Goal: Information Seeking & Learning: Learn about a topic

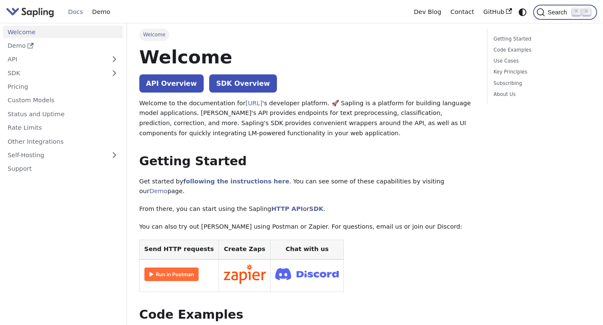
click at [569, 12] on span "Search" at bounding box center [558, 12] width 27 height 7
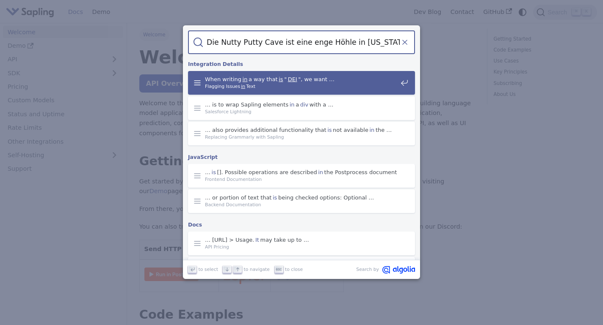
type input "Die Nutty Putty Cave ist eine enge Höhle in [US_STATE] ([GEOGRAPHIC_DATA]), die…"
click at [402, 44] on icon "Clear the query" at bounding box center [404, 42] width 8 height 8
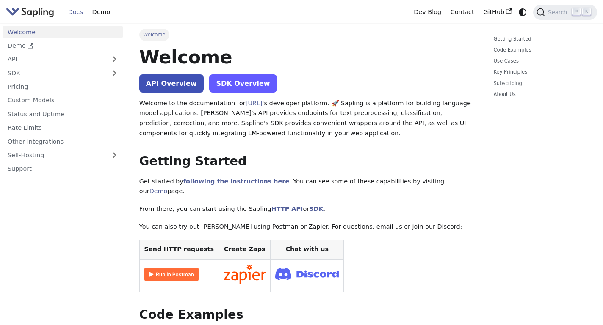
click at [253, 86] on link "SDK Overview" at bounding box center [242, 83] width 67 height 18
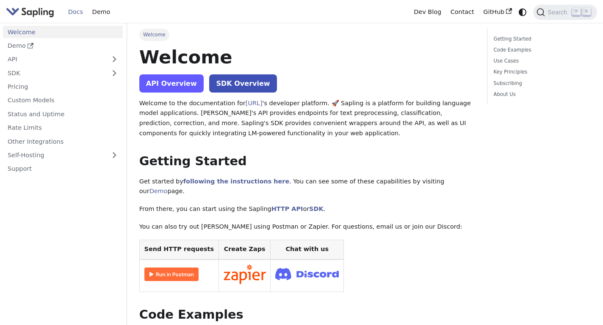
click at [181, 81] on link "API Overview" at bounding box center [171, 83] width 64 height 18
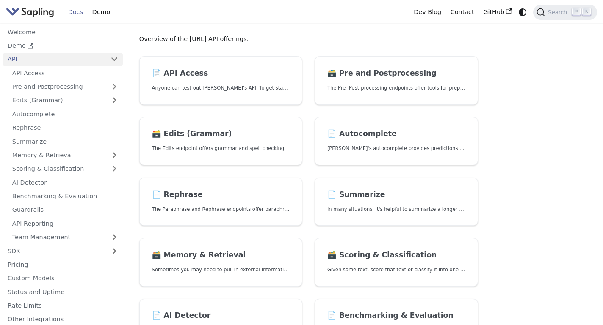
scroll to position [45, 0]
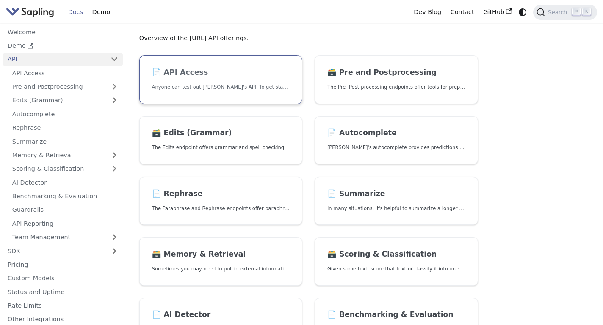
click at [266, 95] on link "📄️ API Access Anyone can test out Sapling's API. To get started with the API, s…" at bounding box center [220, 79] width 163 height 49
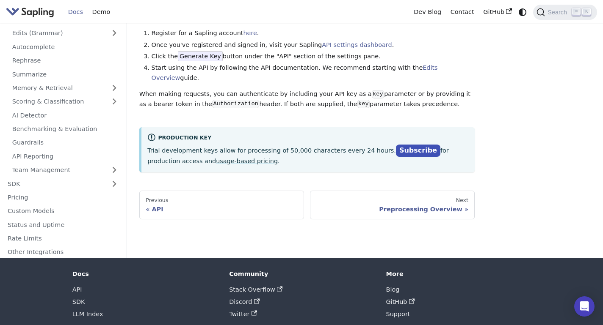
scroll to position [66, 0]
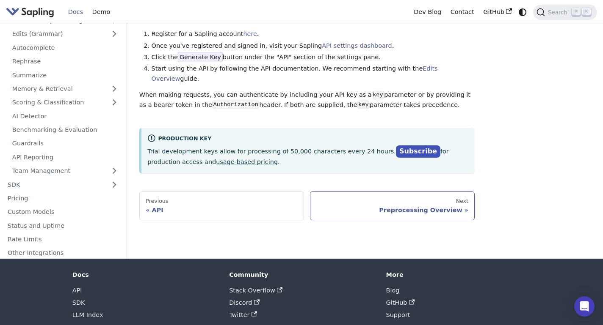
click at [326, 207] on div "Preprocessing Overview" at bounding box center [393, 211] width 152 height 8
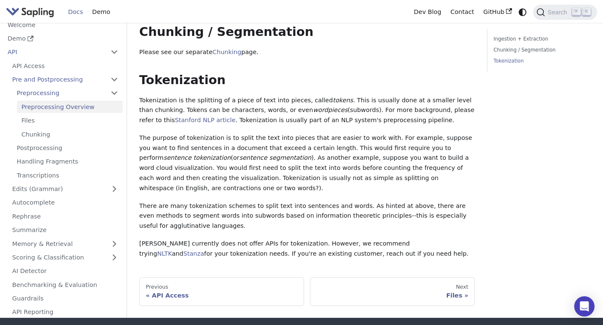
scroll to position [175, 0]
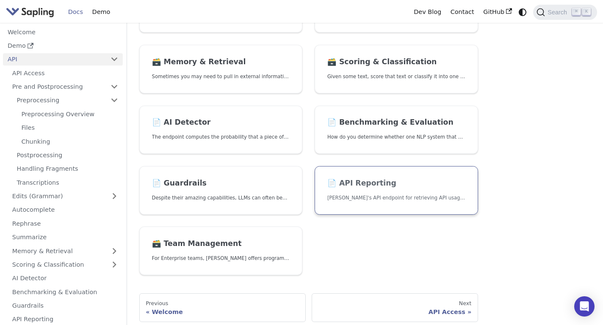
scroll to position [240, 0]
